Goal: Task Accomplishment & Management: Manage account settings

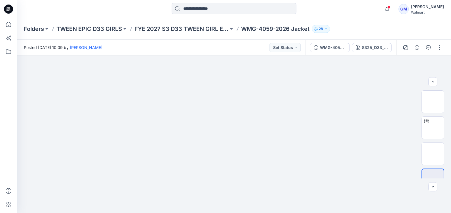
scroll to position [55, 0]
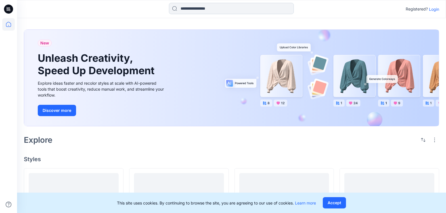
click at [196, 11] on input at bounding box center [231, 8] width 125 height 11
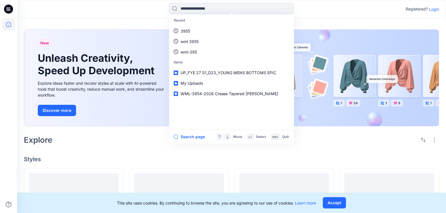
drag, startPoint x: 428, startPoint y: 8, endPoint x: 435, endPoint y: 9, distance: 6.7
click at [429, 8] on div "Registered? Login" at bounding box center [421, 9] width 33 height 7
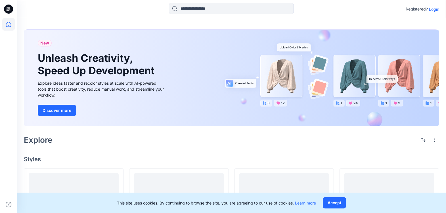
click at [435, 9] on p "Login" at bounding box center [434, 9] width 10 height 6
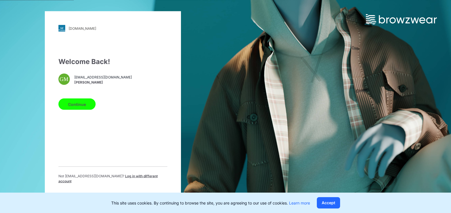
click at [78, 110] on button "Continue" at bounding box center [76, 104] width 37 height 11
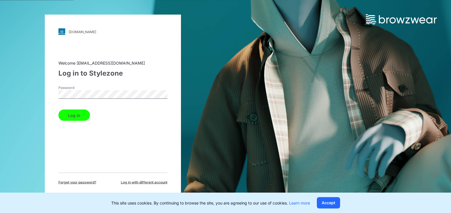
click at [79, 114] on button "Log in" at bounding box center [73, 115] width 31 height 11
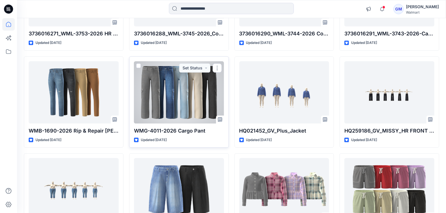
scroll to position [3124, 0]
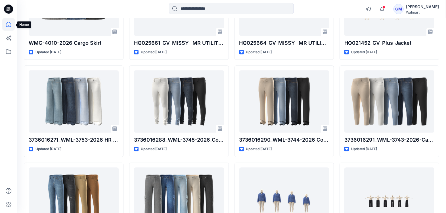
click at [8, 20] on icon at bounding box center [8, 24] width 12 height 12
click at [10, 10] on icon at bounding box center [8, 9] width 9 height 9
click at [10, 12] on icon at bounding box center [8, 9] width 9 height 9
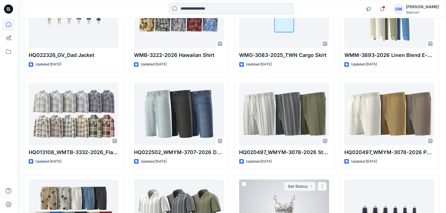
scroll to position [3656, 0]
